Goal: Task Accomplishment & Management: Manage account settings

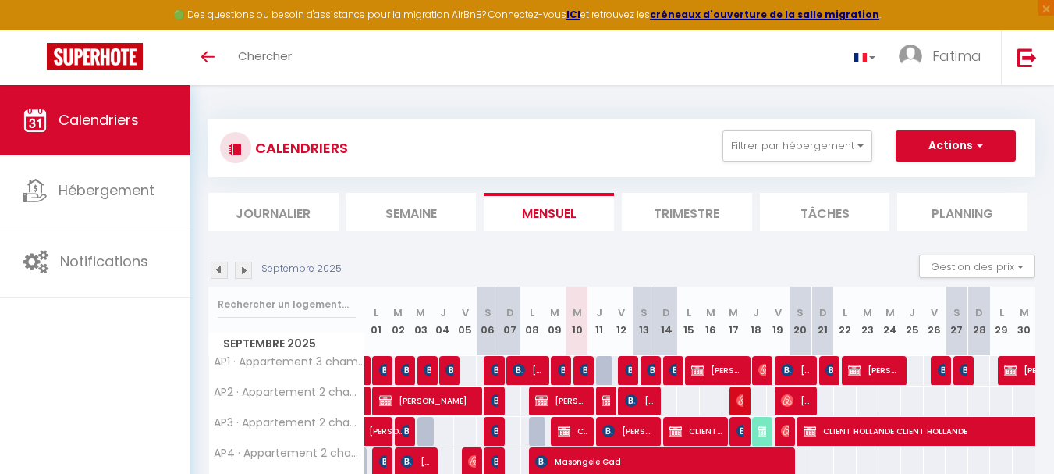
scroll to position [99, 0]
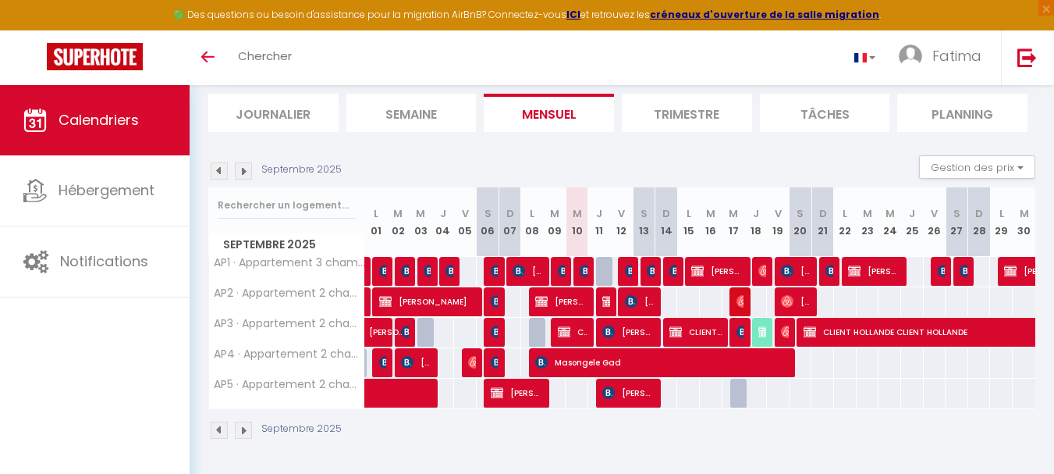
click at [240, 174] on img at bounding box center [243, 170] width 17 height 17
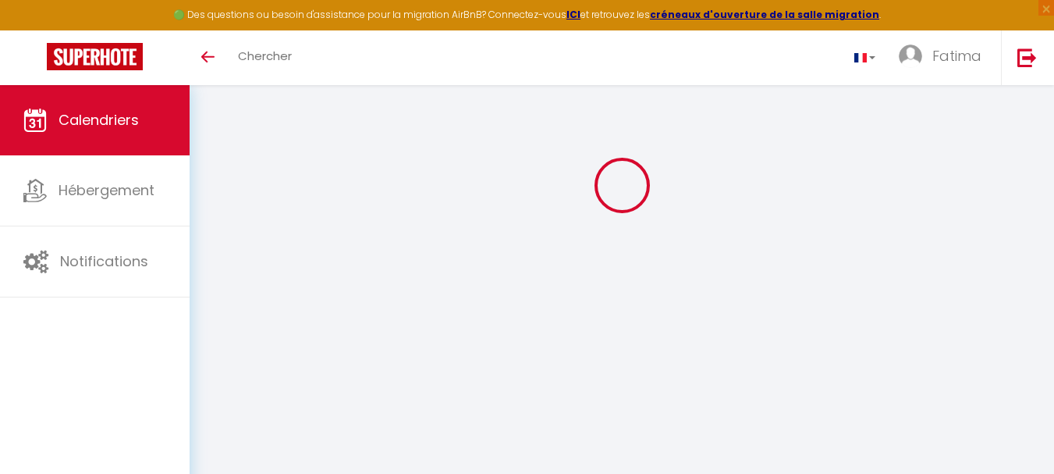
select select
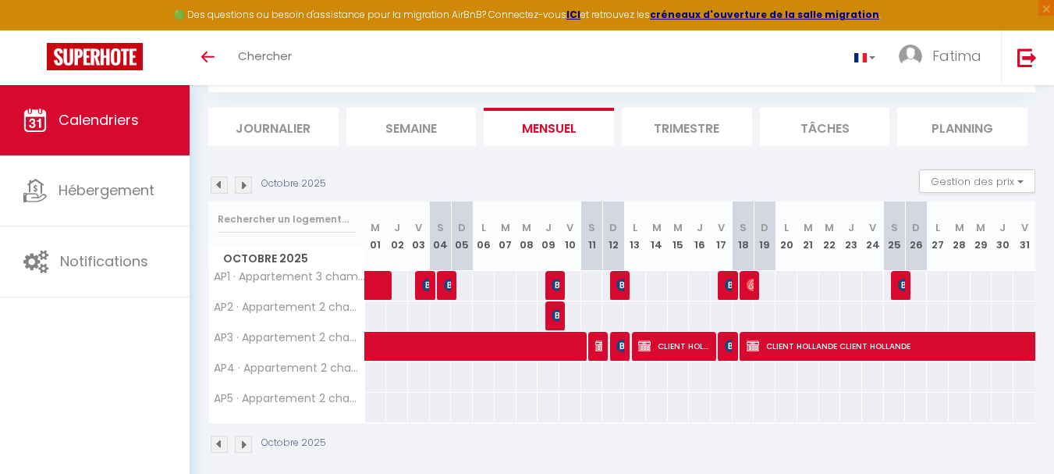
scroll to position [99, 0]
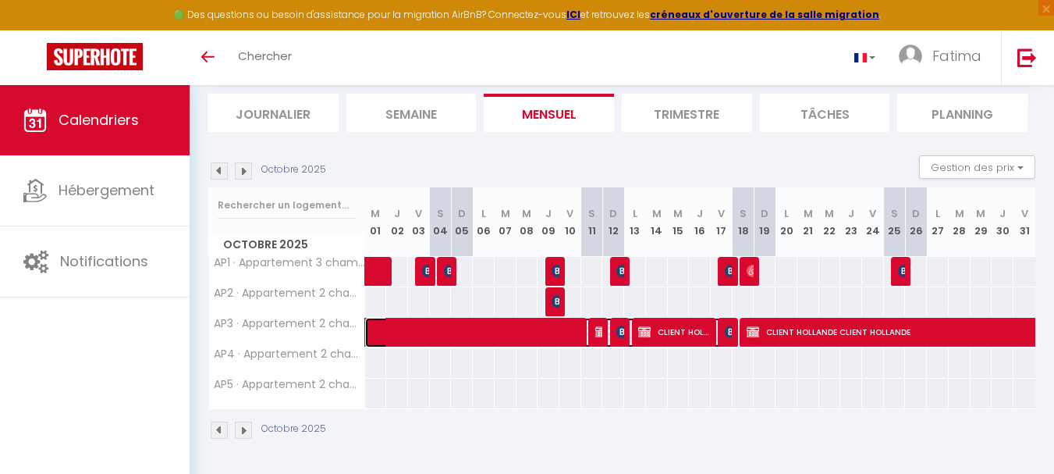
click at [592, 334] on span at bounding box center [558, 333] width 359 height 30
select select "OK"
select select "KO"
select select "0"
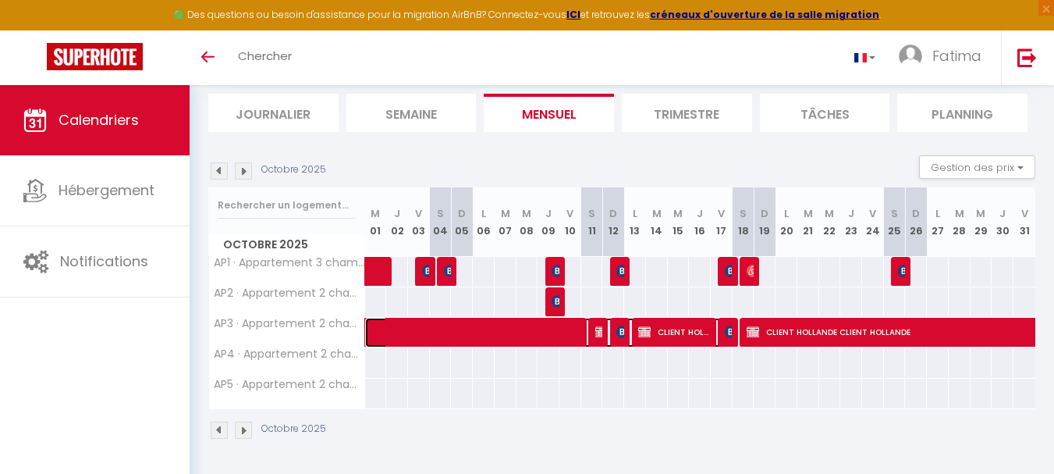
select select "1"
select select
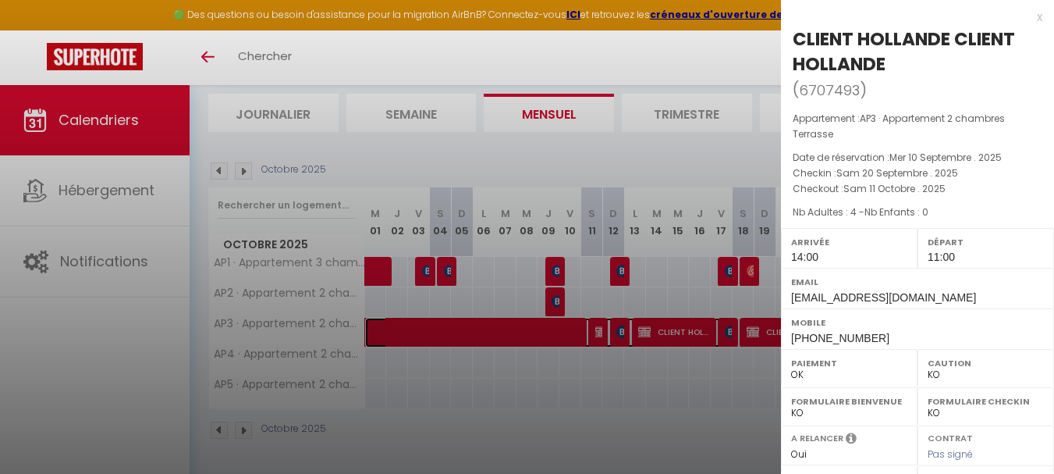
select select "43287"
click at [617, 357] on div at bounding box center [527, 237] width 1054 height 474
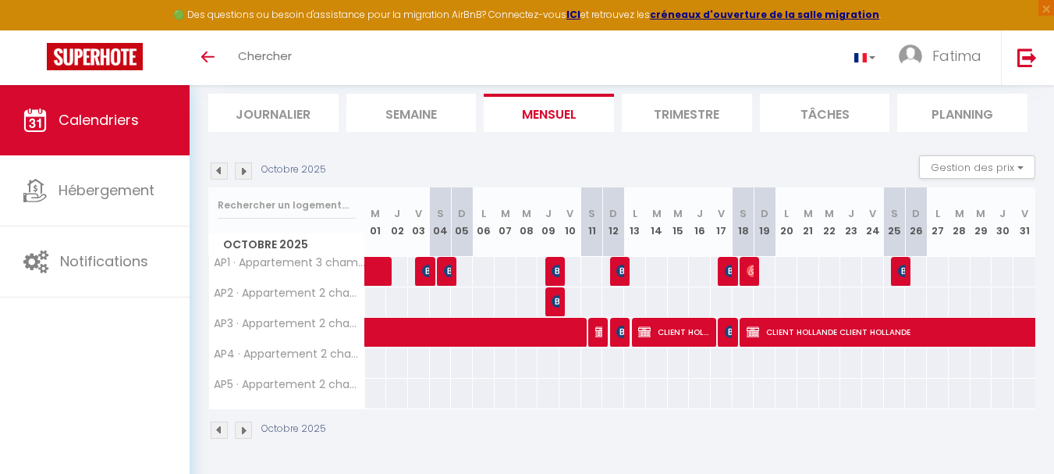
click at [245, 170] on img at bounding box center [243, 170] width 17 height 17
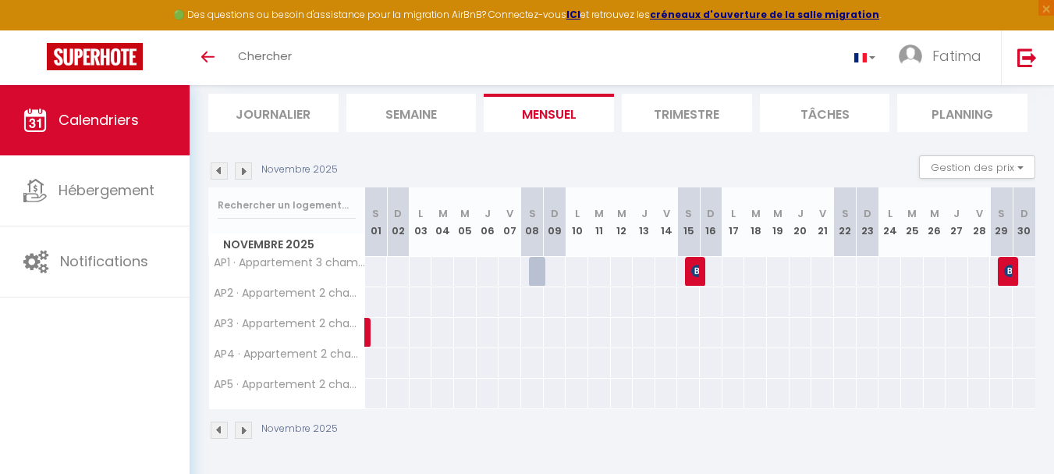
click at [245, 170] on img at bounding box center [243, 170] width 17 height 17
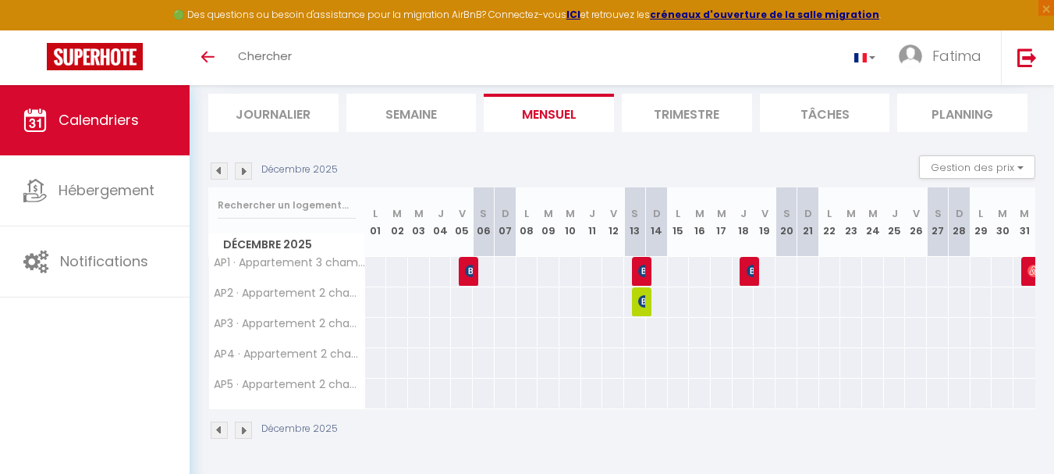
click at [245, 170] on img at bounding box center [243, 170] width 17 height 17
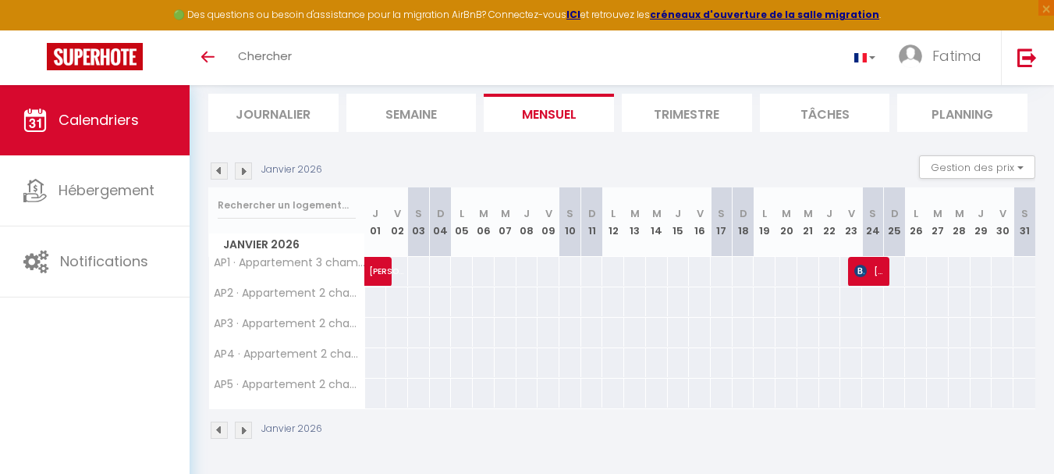
click at [245, 170] on img at bounding box center [243, 170] width 17 height 17
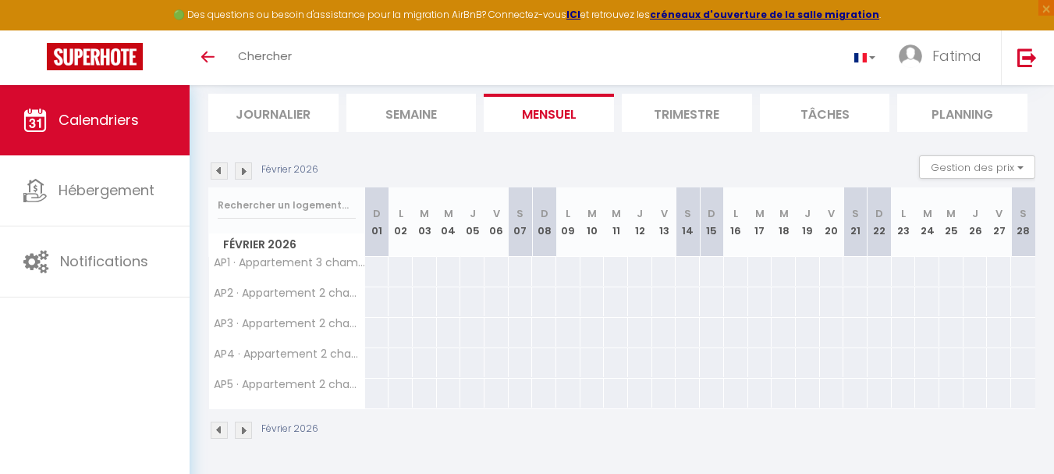
click at [245, 170] on img at bounding box center [243, 170] width 17 height 17
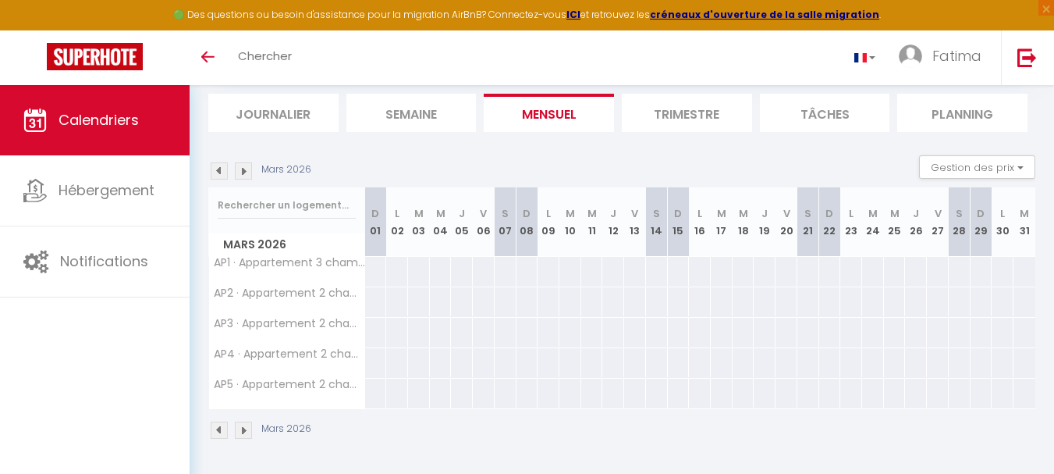
click at [245, 170] on img at bounding box center [243, 170] width 17 height 17
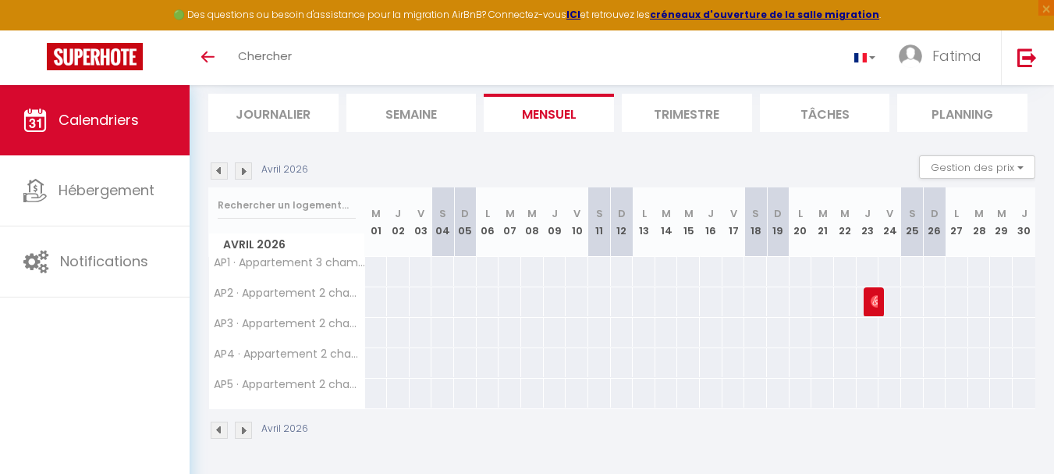
click at [245, 170] on img at bounding box center [243, 170] width 17 height 17
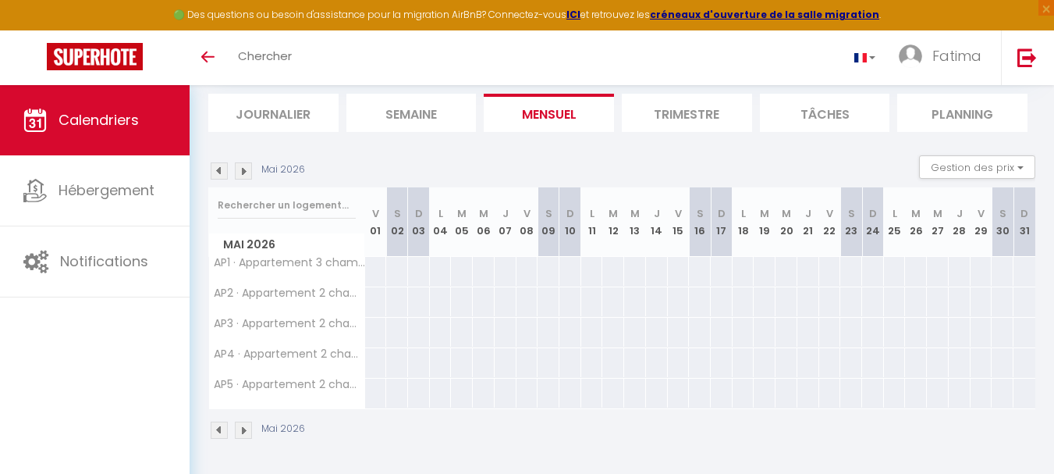
click at [221, 170] on img at bounding box center [219, 170] width 17 height 17
